Goal: Task Accomplishment & Management: Use online tool/utility

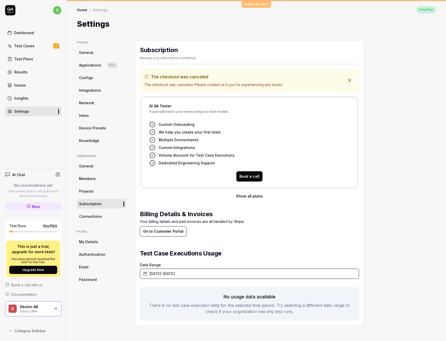
click at [29, 31] on div "Dashboard" at bounding box center [24, 32] width 20 height 5
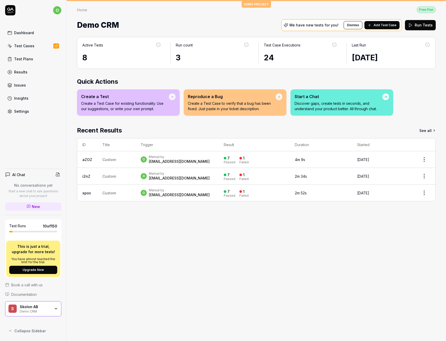
click at [29, 45] on div "Test Cases" at bounding box center [24, 45] width 20 height 5
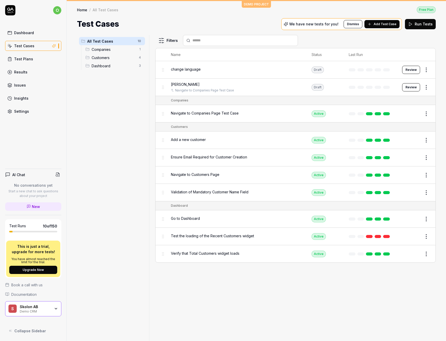
click at [106, 49] on span "Companies" at bounding box center [114, 49] width 44 height 5
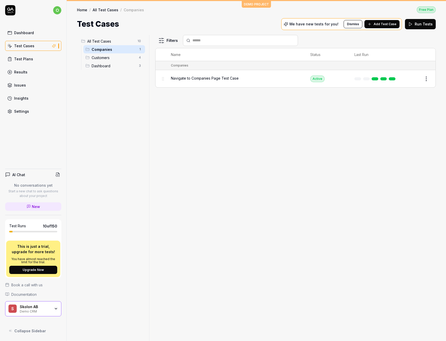
click at [105, 56] on span "Customers" at bounding box center [114, 57] width 44 height 5
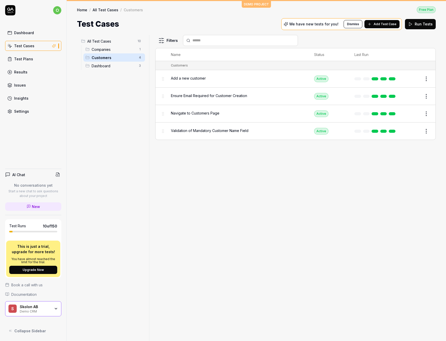
click at [114, 60] on div "Customers 4" at bounding box center [114, 57] width 62 height 8
click at [113, 66] on span "Dashboard" at bounding box center [114, 65] width 44 height 5
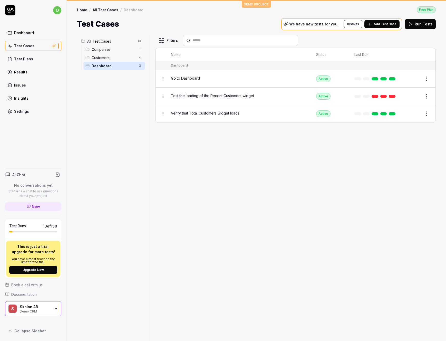
click at [217, 84] on div "Go to Dashboard" at bounding box center [238, 78] width 135 height 11
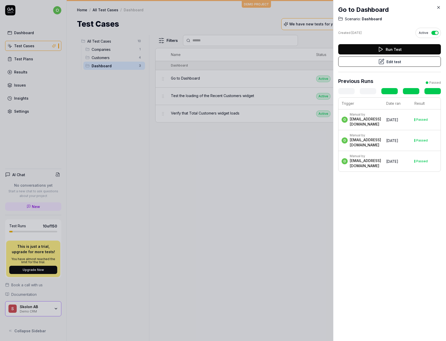
click at [441, 7] on div "Go to Dashboard Scenario: Dashboard Created [DATE] Active Run Test Edit test Pr…" at bounding box center [389, 170] width 113 height 341
click at [439, 6] on icon at bounding box center [438, 7] width 5 height 5
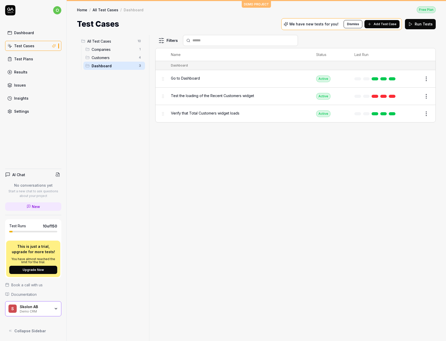
click at [102, 10] on link "All Test Cases" at bounding box center [106, 9] width 26 height 5
click at [54, 307] on icon "button" at bounding box center [56, 308] width 4 height 4
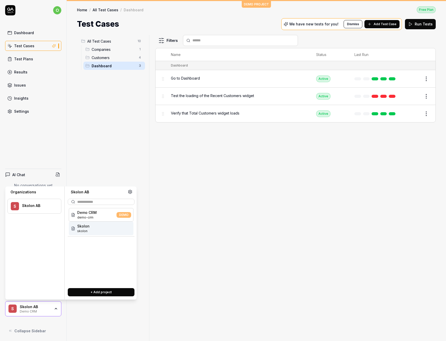
click at [96, 228] on div "Skolon skolon" at bounding box center [101, 228] width 65 height 14
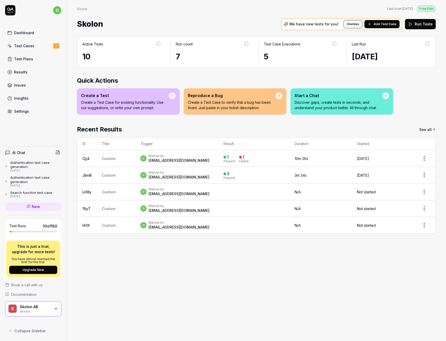
click at [44, 46] on link "Test Cases" at bounding box center [33, 46] width 56 height 10
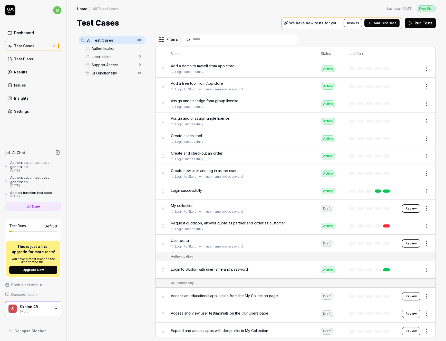
click at [44, 306] on div "Skolon AB" at bounding box center [35, 306] width 31 height 5
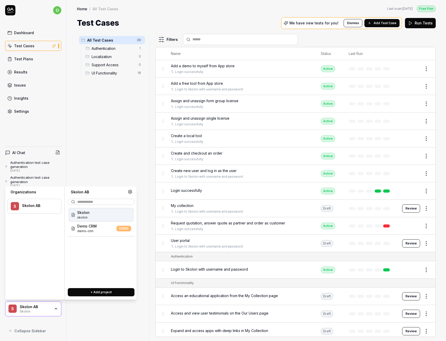
click at [101, 216] on div "Skolon skolon" at bounding box center [101, 215] width 65 height 14
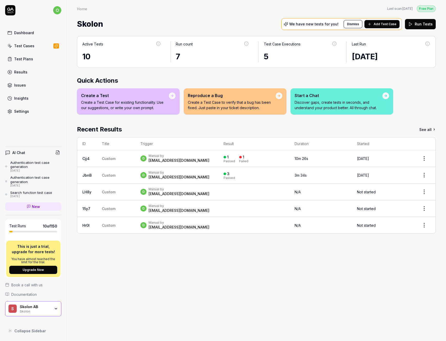
click at [36, 46] on link "Test Cases" at bounding box center [33, 46] width 56 height 10
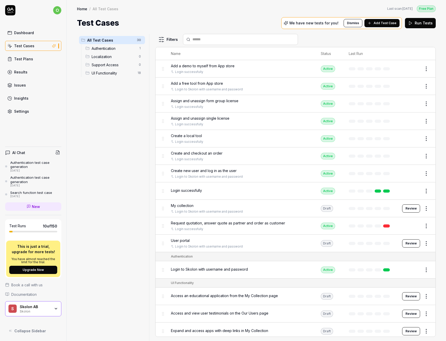
click at [249, 224] on span "Request quotation, answer quote as partner and order as customer" at bounding box center [228, 222] width 114 height 5
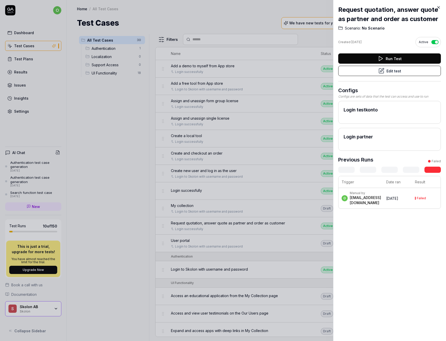
click at [388, 64] on button "Run Test" at bounding box center [389, 58] width 103 height 10
